Goal: Transaction & Acquisition: Purchase product/service

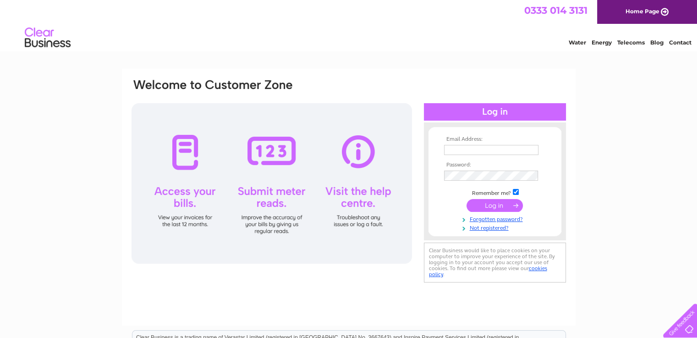
type input "solvecleaningservice@gmail.com"
click at [504, 203] on input "submit" at bounding box center [495, 205] width 56 height 13
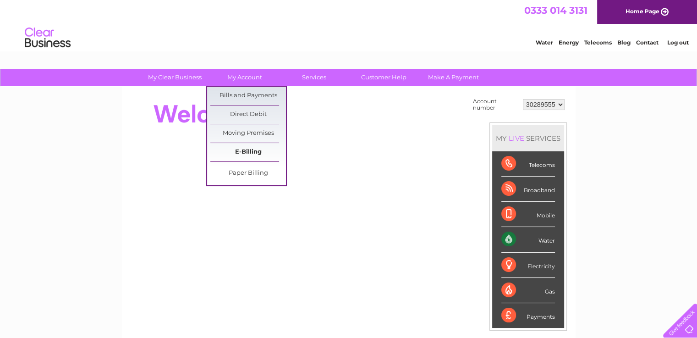
click at [259, 154] on link "E-Billing" at bounding box center [248, 152] width 76 height 18
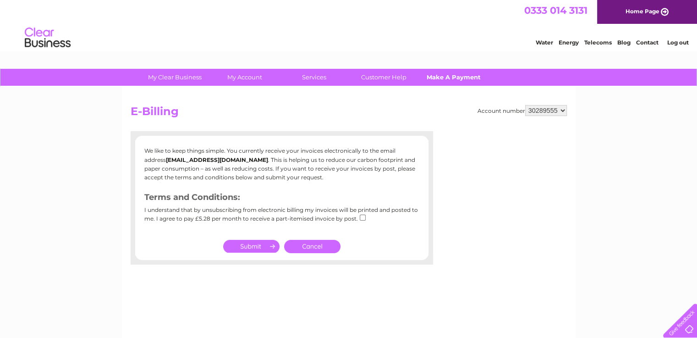
click at [446, 77] on link "Make A Payment" at bounding box center [454, 77] width 76 height 17
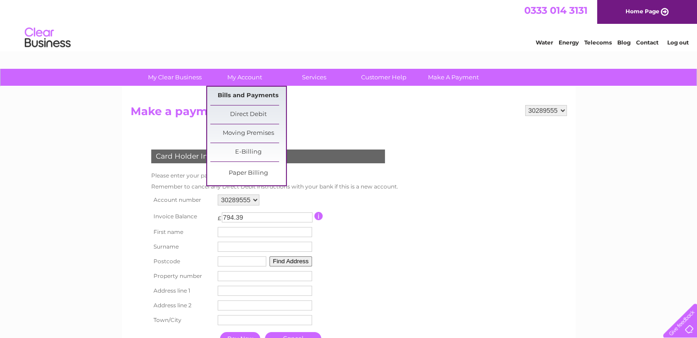
click at [260, 99] on link "Bills and Payments" at bounding box center [248, 96] width 76 height 18
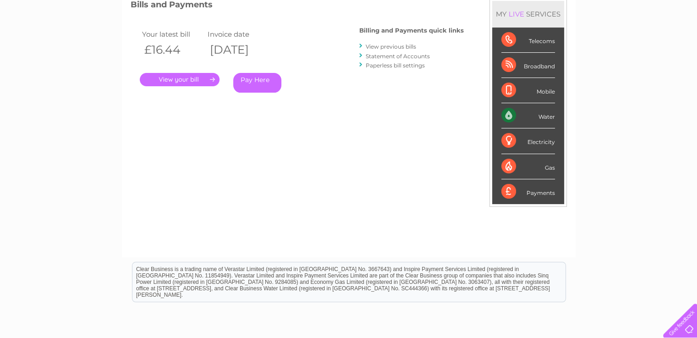
scroll to position [24, 0]
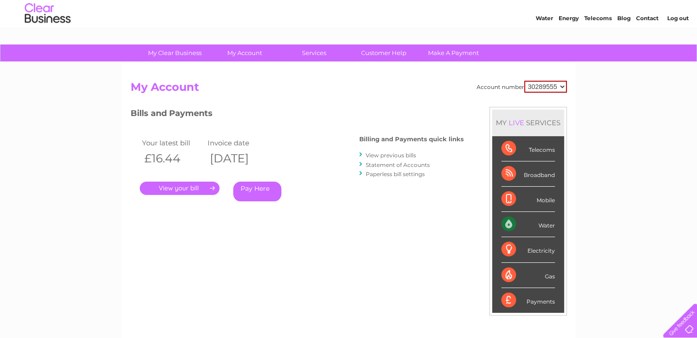
click at [264, 191] on link "Pay Here" at bounding box center [257, 192] width 48 height 20
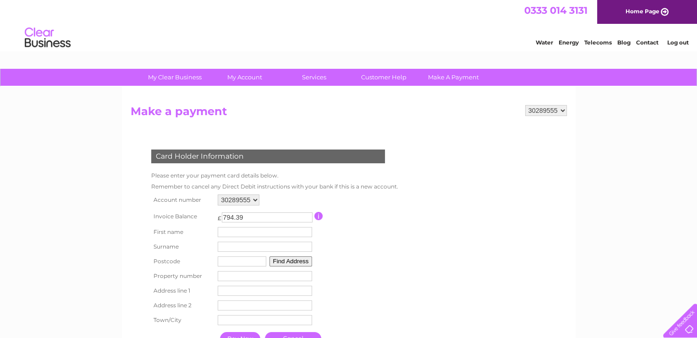
click at [250, 214] on input "794.39" at bounding box center [267, 217] width 91 height 10
click at [304, 218] on input "793.39" at bounding box center [267, 217] width 91 height 10
click at [252, 218] on input "793.39" at bounding box center [267, 217] width 91 height 10
type input "7"
type input "16"
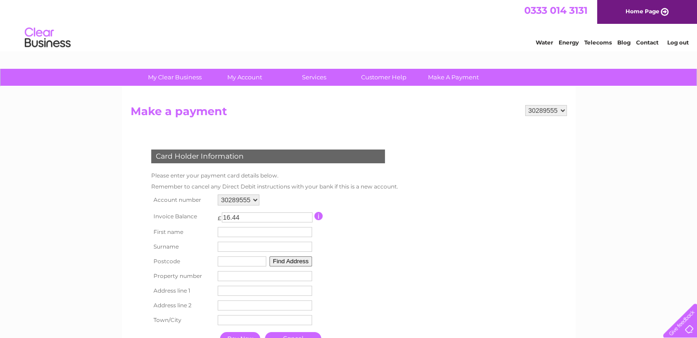
click at [246, 233] on input "text" at bounding box center [265, 232] width 94 height 10
click at [520, 246] on form "30289555 Make a payment Card Holder Information Please enter your payment card …" at bounding box center [349, 237] width 436 height 264
click at [267, 218] on input "16.44" at bounding box center [267, 217] width 91 height 10
type input "16.4"
type input "1"
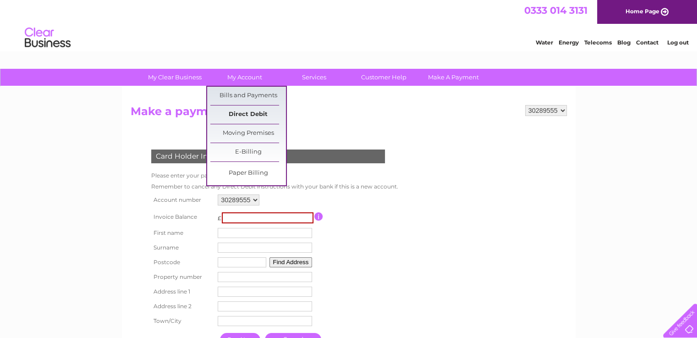
click at [245, 113] on link "Direct Debit" at bounding box center [248, 114] width 76 height 18
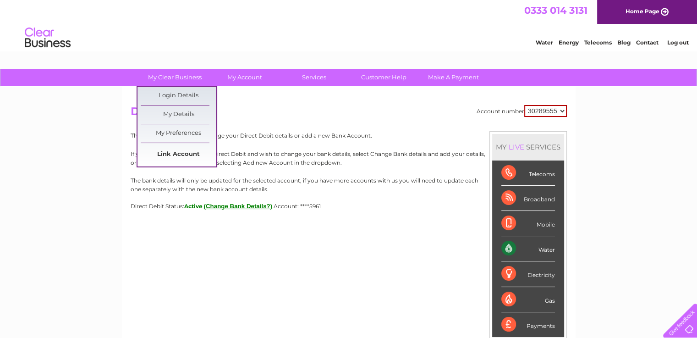
click at [185, 154] on link "Link Account" at bounding box center [179, 154] width 76 height 18
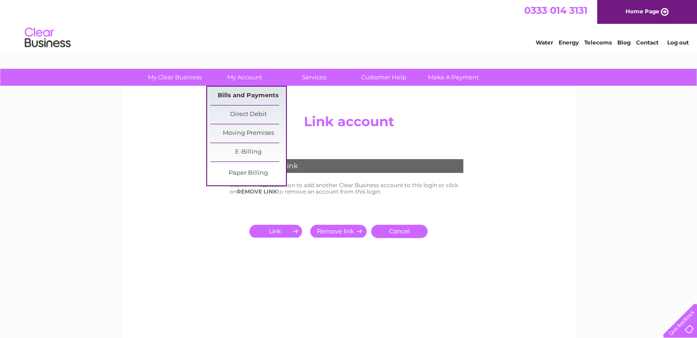
click at [261, 97] on link "Bills and Payments" at bounding box center [248, 96] width 76 height 18
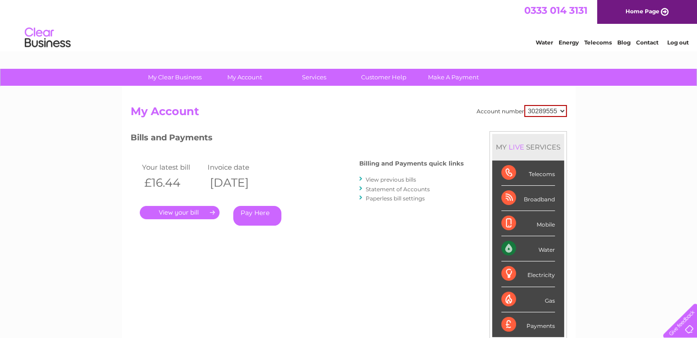
click at [394, 189] on link "Statement of Accounts" at bounding box center [398, 189] width 64 height 7
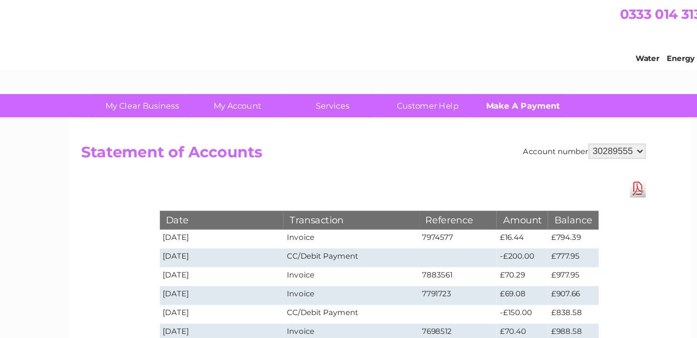
click at [445, 76] on link "Make A Payment" at bounding box center [454, 77] width 76 height 17
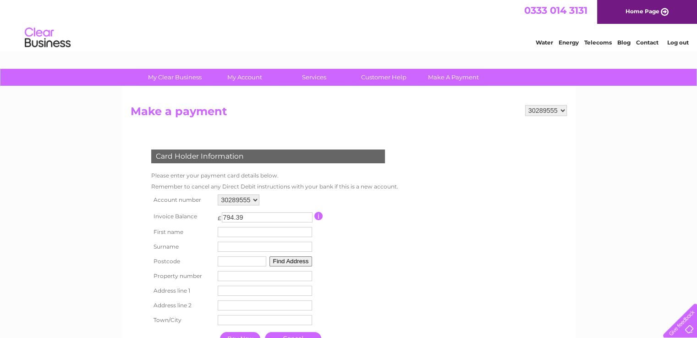
click at [320, 215] on input "button" at bounding box center [318, 216] width 9 height 8
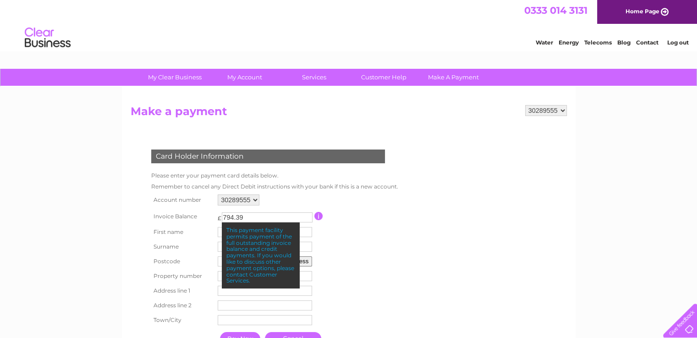
drag, startPoint x: 226, startPoint y: 231, endPoint x: 286, endPoint y: 278, distance: 75.7
click at [286, 278] on div "This payment facility permits payment of the full outstanding invoice balance a…" at bounding box center [261, 255] width 78 height 66
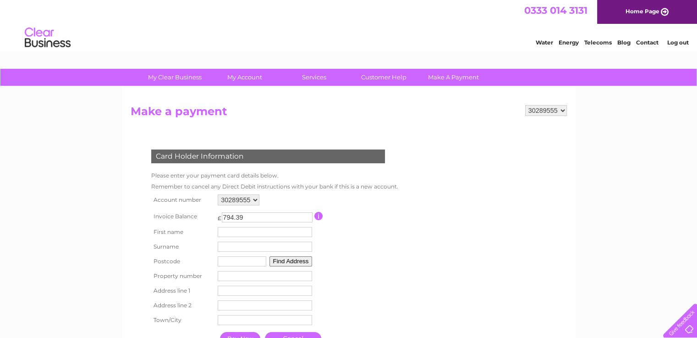
click at [320, 217] on input "button" at bounding box center [318, 216] width 9 height 8
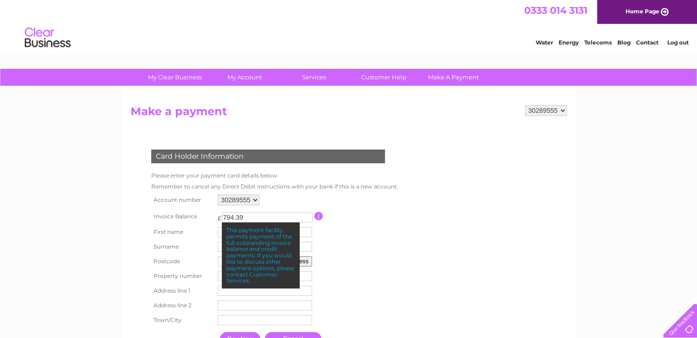
copy div "This payment facility permits payment of the full outstanding invoice balance a…"
click at [496, 172] on form "30289555 Make a payment Card Holder Information Please enter your payment card …" at bounding box center [349, 237] width 436 height 264
